Goal: Task Accomplishment & Management: Manage account settings

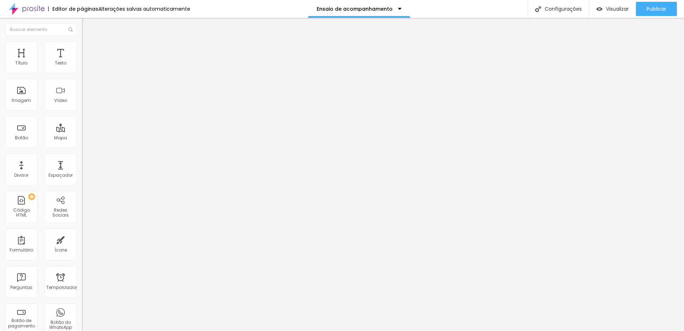
click at [86, 70] on font "Editar perguntas" at bounding box center [104, 67] width 36 height 6
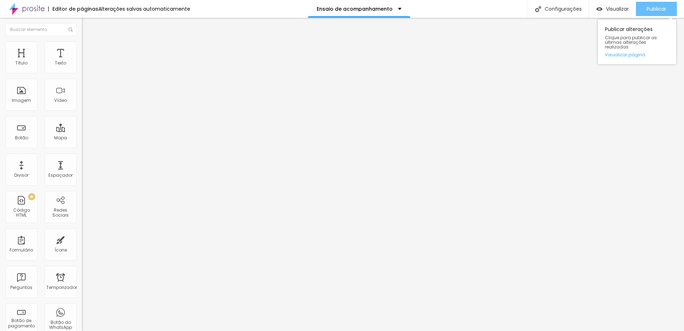
click at [652, 12] on font "Publicar" at bounding box center [657, 8] width 20 height 7
click at [647, 10] on font "Publicar" at bounding box center [657, 8] width 20 height 7
click at [662, 11] on font "Publicar" at bounding box center [657, 8] width 20 height 7
click at [88, 48] on font "Estilo" at bounding box center [93, 46] width 11 height 6
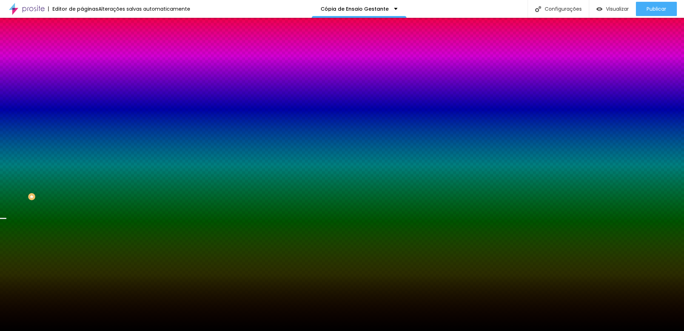
click at [86, 66] on font "Trocar imagem" at bounding box center [103, 62] width 35 height 6
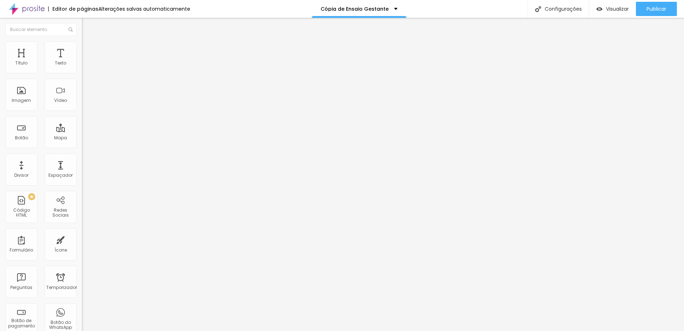
click at [86, 61] on font "Trocar imagem" at bounding box center [103, 58] width 35 height 6
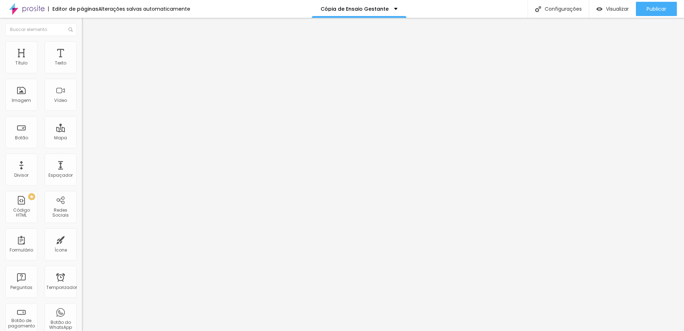
click at [86, 61] on font "Trocar imagem" at bounding box center [103, 58] width 35 height 6
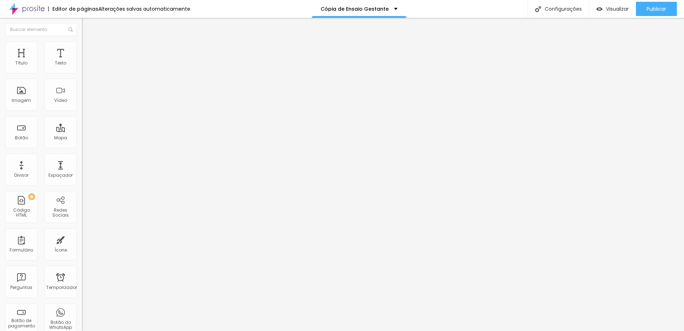
click at [86, 61] on font "Trocar imagem" at bounding box center [103, 58] width 35 height 6
drag, startPoint x: 135, startPoint y: 107, endPoint x: 145, endPoint y: 110, distance: 10.8
click at [86, 61] on font "Trocar imagem" at bounding box center [103, 58] width 35 height 6
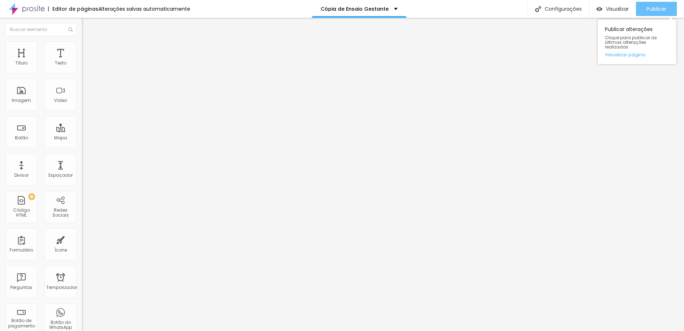
click at [659, 10] on font "Publicar" at bounding box center [657, 8] width 20 height 7
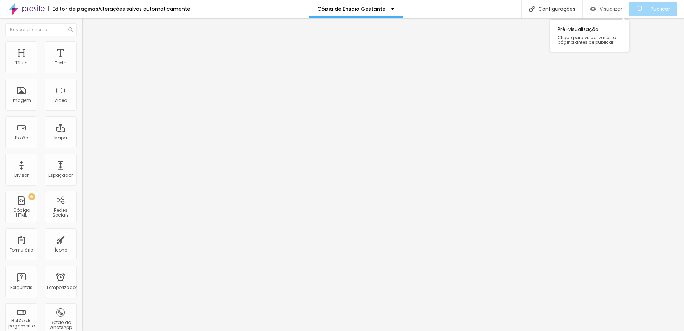
click at [622, 6] on font "Visualizar" at bounding box center [611, 8] width 23 height 7
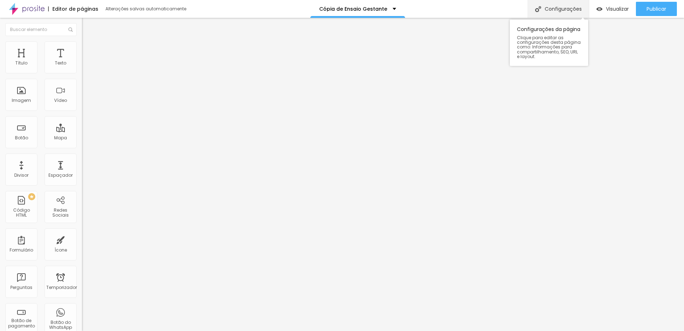
click at [580, 9] on font "Configurações" at bounding box center [563, 8] width 37 height 7
type input "M"
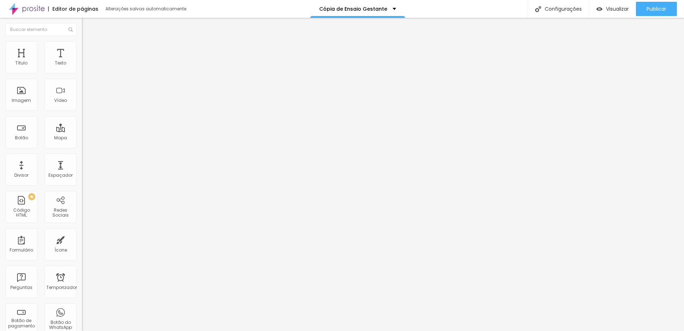
type input "E"
type input "Festa infantil"
drag, startPoint x: 279, startPoint y: 121, endPoint x: 372, endPoint y: 122, distance: 92.6
type input "/mafesta"
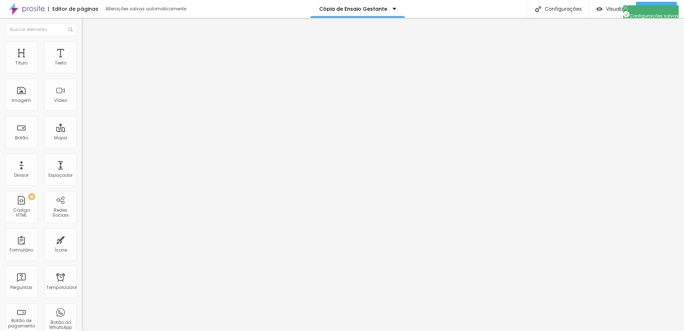
click at [606, 10] on font "Visualizar" at bounding box center [617, 8] width 23 height 7
